Goal: Information Seeking & Learning: Learn about a topic

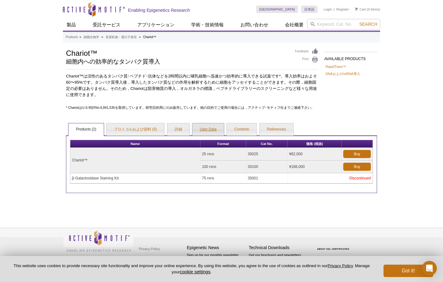
click at [198, 132] on link "User Data" at bounding box center [208, 129] width 32 height 12
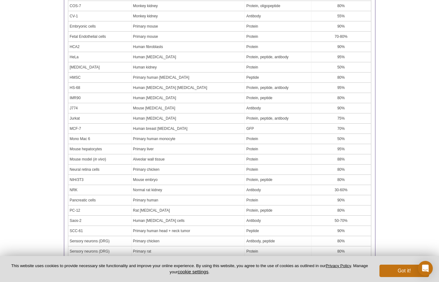
scroll to position [248, 0]
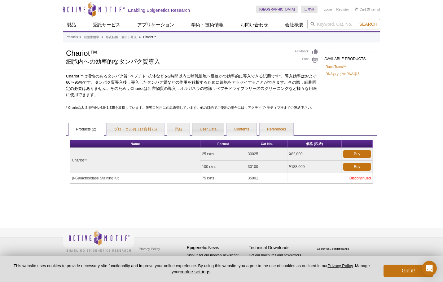
click at [212, 126] on link "User Data" at bounding box center [208, 129] width 32 height 12
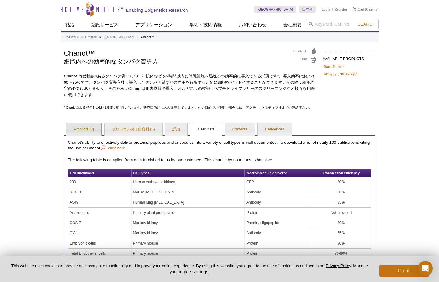
click at [81, 128] on link "Products (2)" at bounding box center [83, 129] width 35 height 12
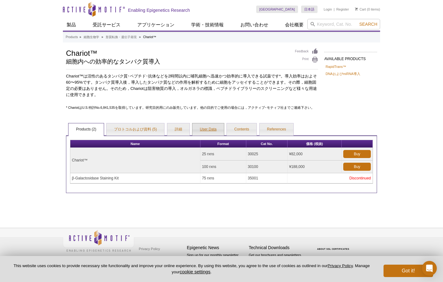
click at [210, 133] on link "User Data" at bounding box center [208, 129] width 32 height 12
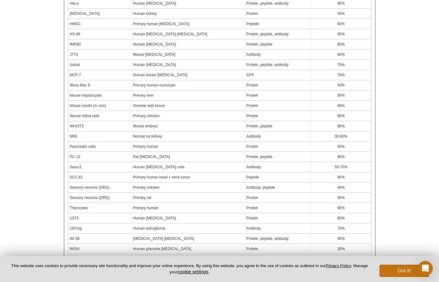
scroll to position [279, 0]
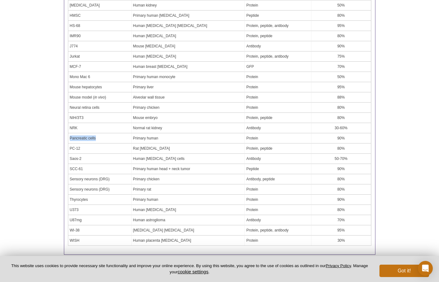
drag, startPoint x: 95, startPoint y: 139, endPoint x: 69, endPoint y: 138, distance: 26.0
click at [69, 138] on td "Pancreatic cells" at bounding box center [99, 138] width 63 height 10
